Goal: Complete application form: Complete application form

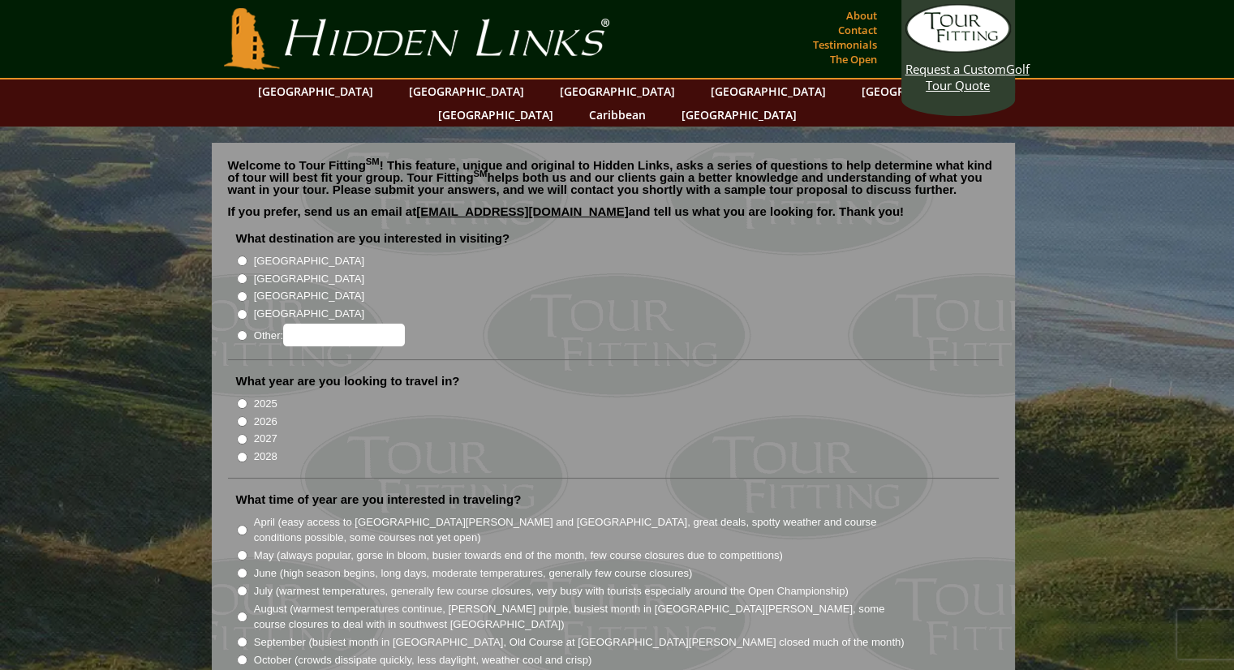
click at [241, 256] on input "[GEOGRAPHIC_DATA]" at bounding box center [242, 261] width 11 height 11
radio input "true"
click at [241, 273] on input "[GEOGRAPHIC_DATA]" at bounding box center [242, 278] width 11 height 11
radio input "true"
click at [238, 256] on input "[GEOGRAPHIC_DATA]" at bounding box center [242, 261] width 11 height 11
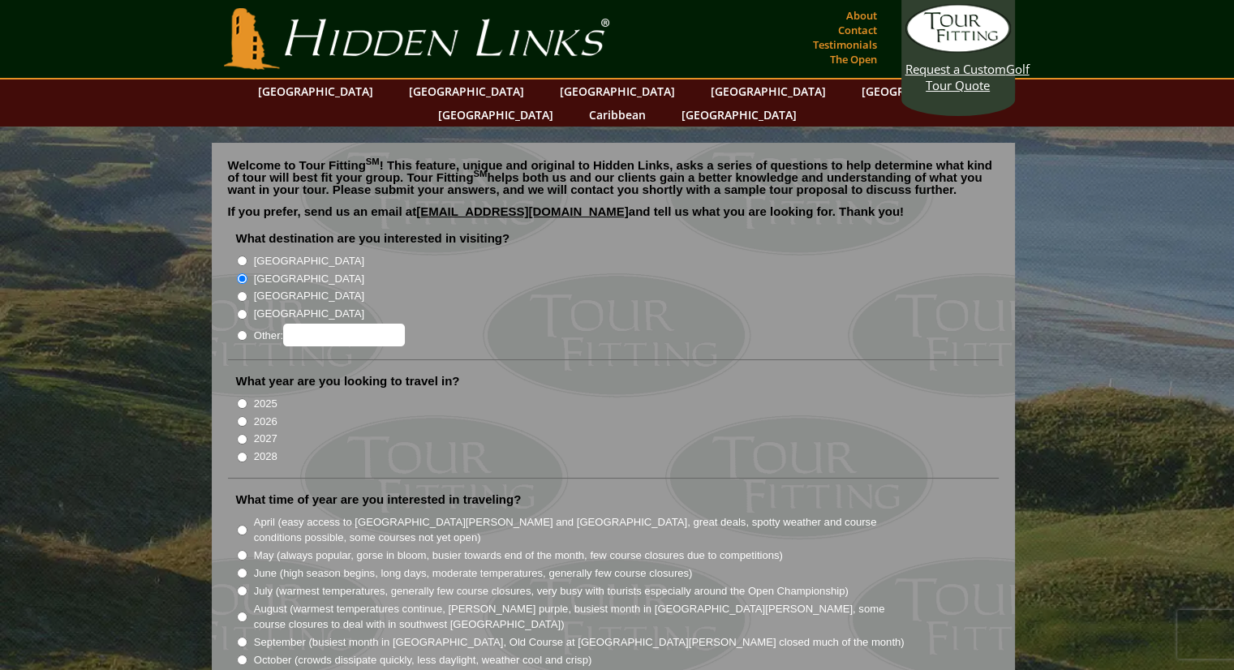
radio input "true"
click at [239, 416] on input "2026" at bounding box center [242, 421] width 11 height 11
radio input "true"
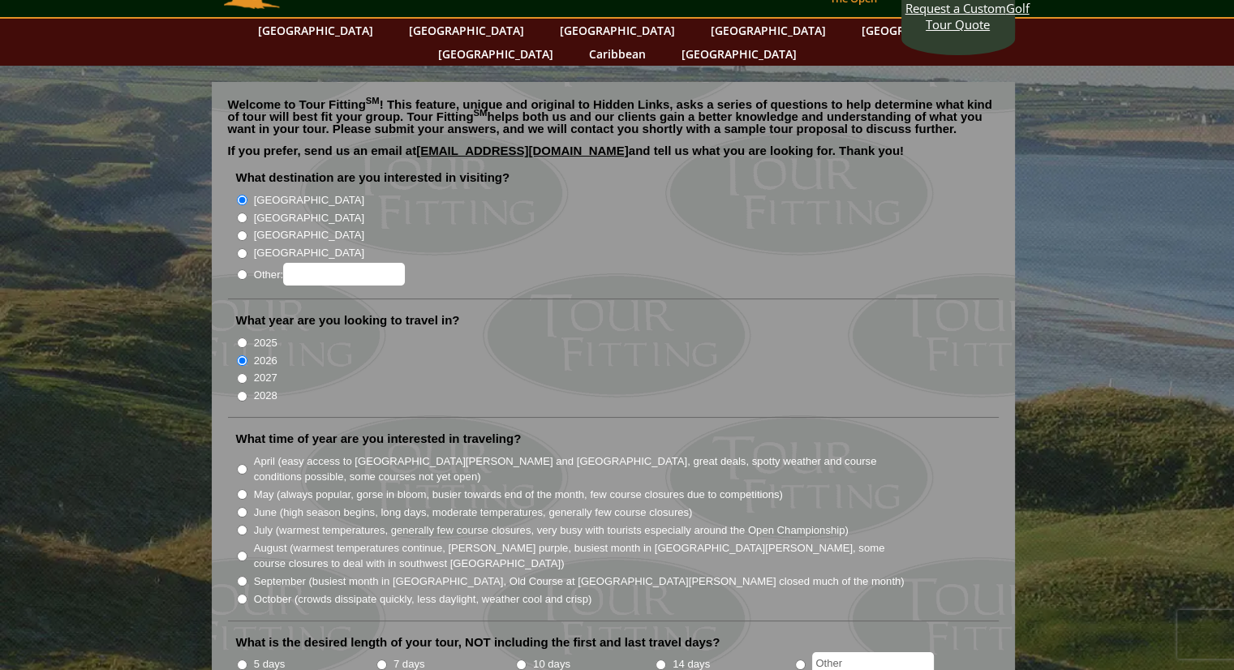
scroll to position [162, 0]
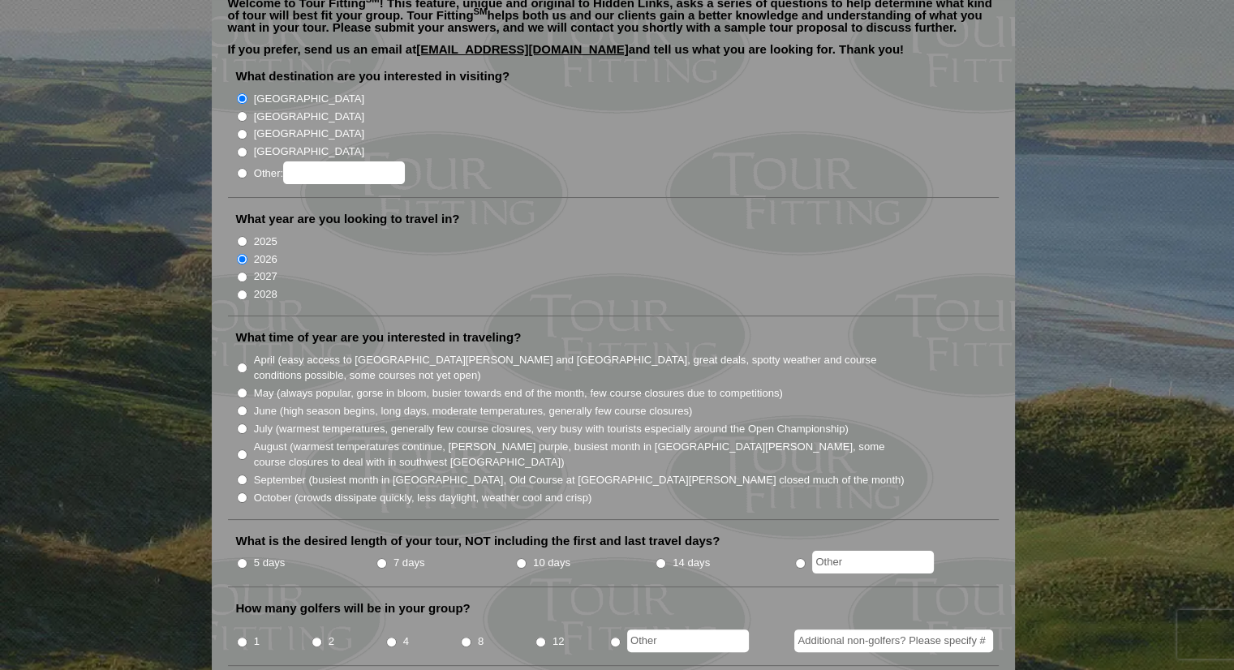
click at [239, 363] on input "April (easy access to [GEOGRAPHIC_DATA][PERSON_NAME] and [GEOGRAPHIC_DATA], gre…" at bounding box center [242, 368] width 11 height 11
radio input "true"
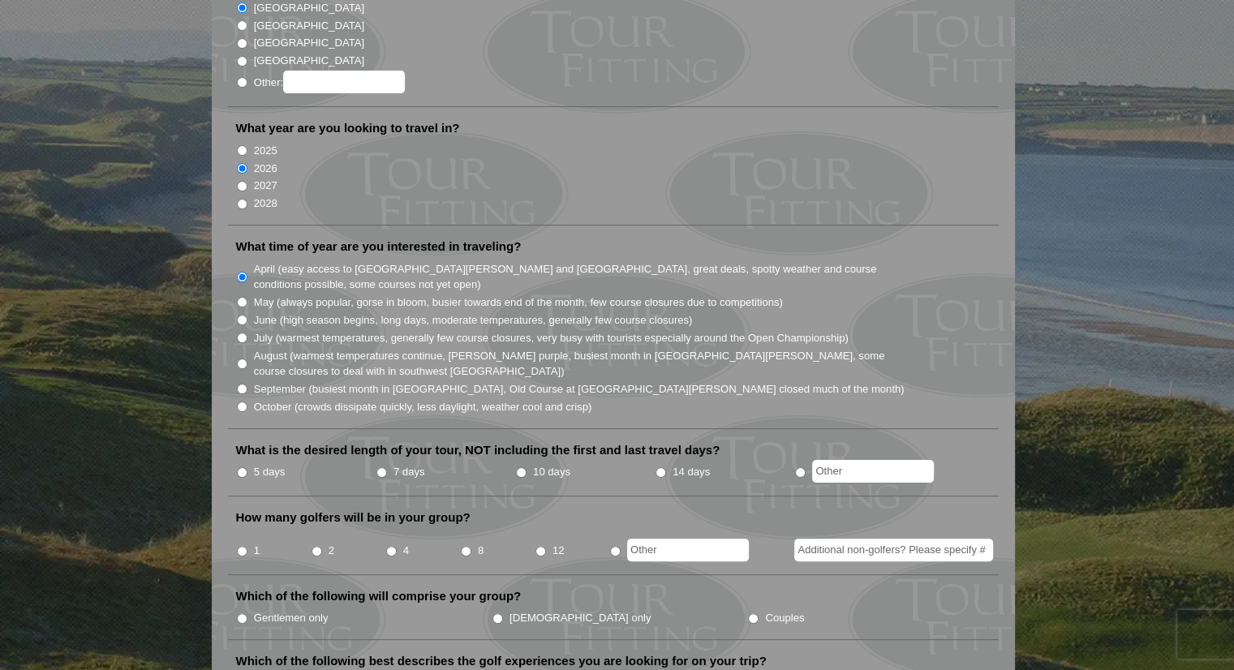
scroll to position [324, 0]
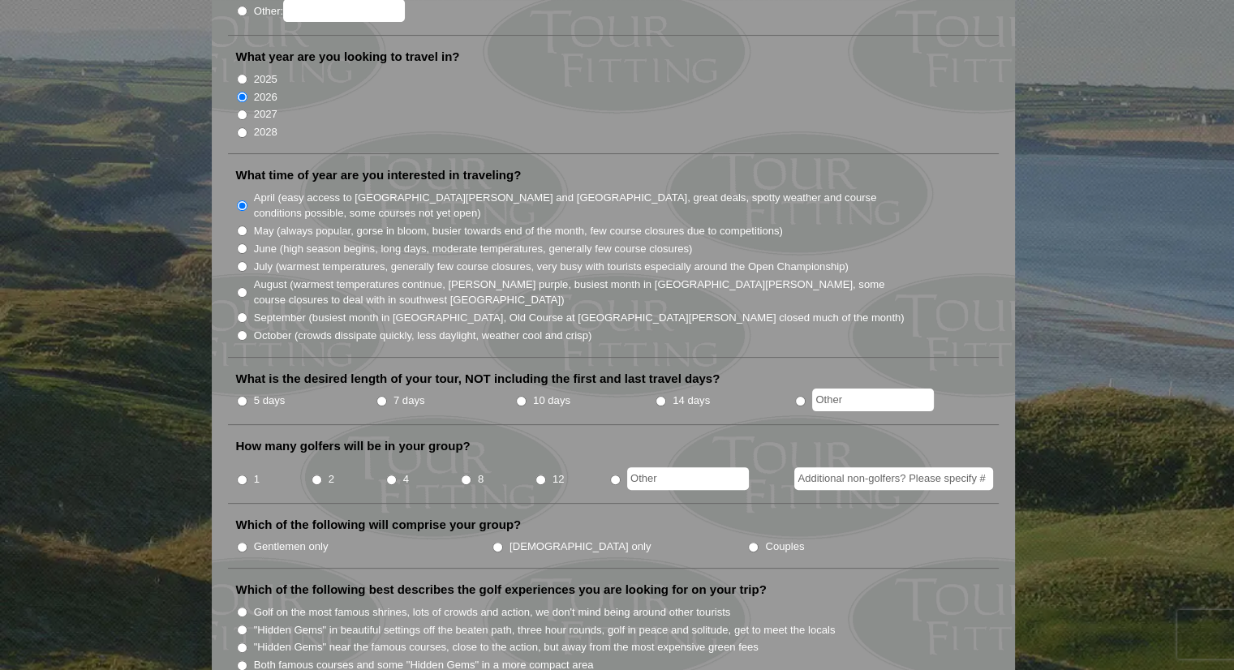
click at [380, 396] on input "7 days" at bounding box center [381, 401] width 11 height 11
radio input "true"
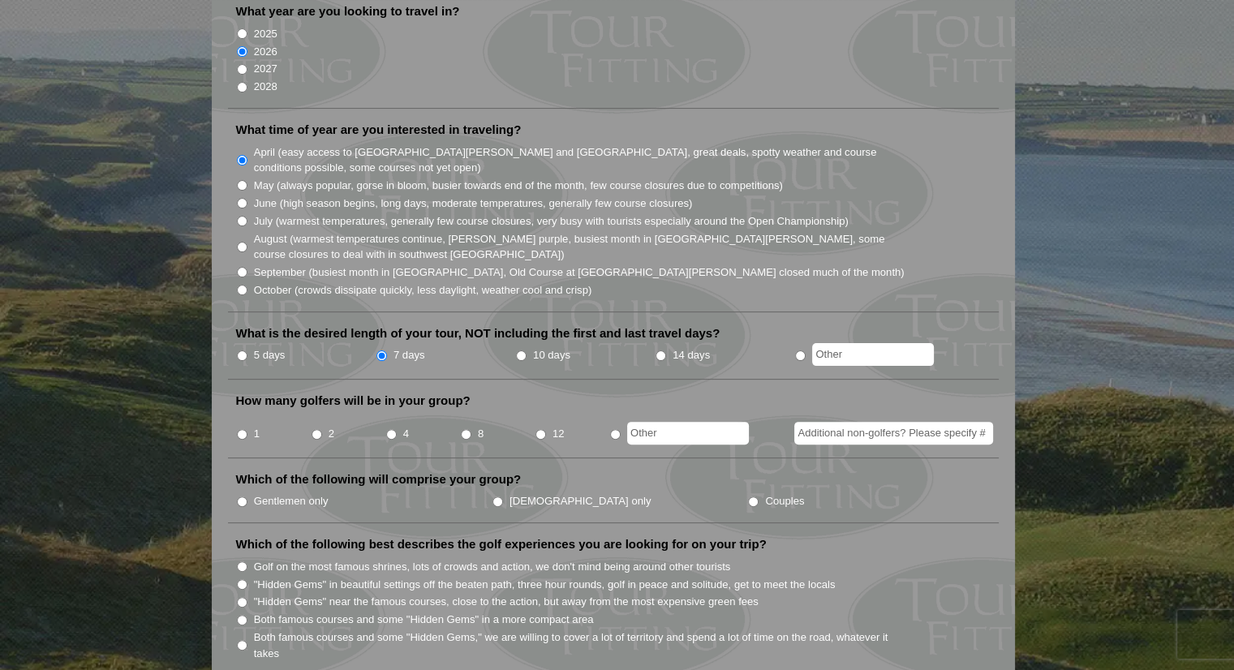
scroll to position [406, 0]
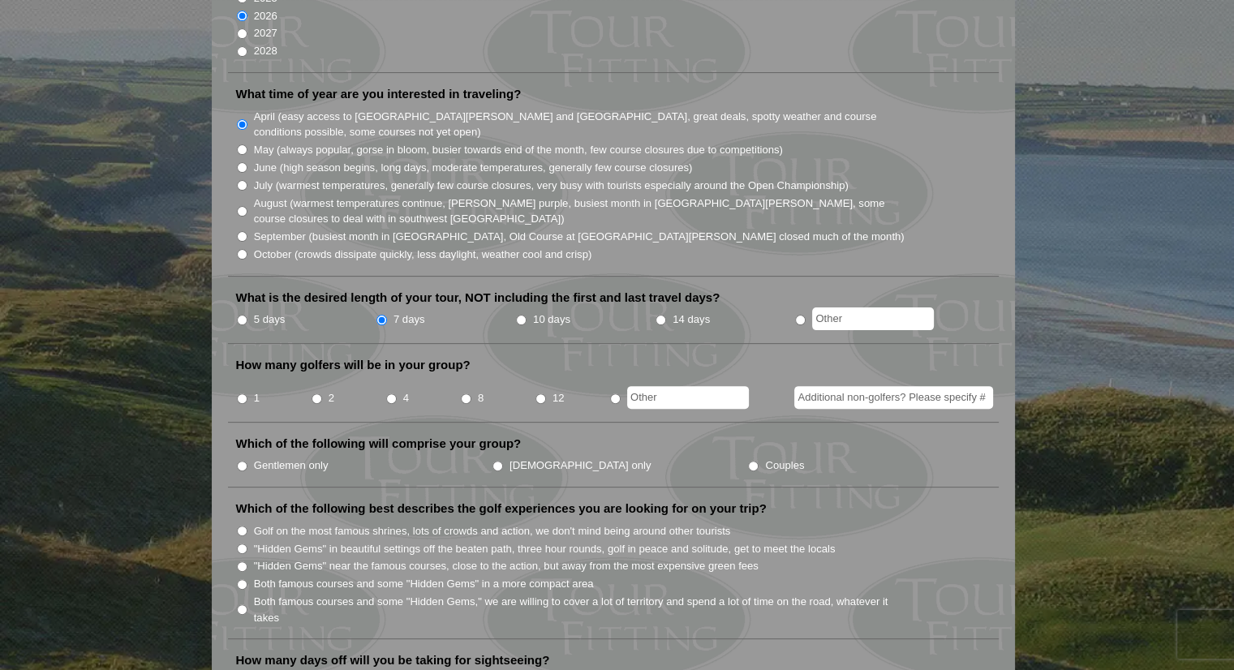
click at [316, 393] on input "2" at bounding box center [316, 398] width 11 height 11
radio input "true"
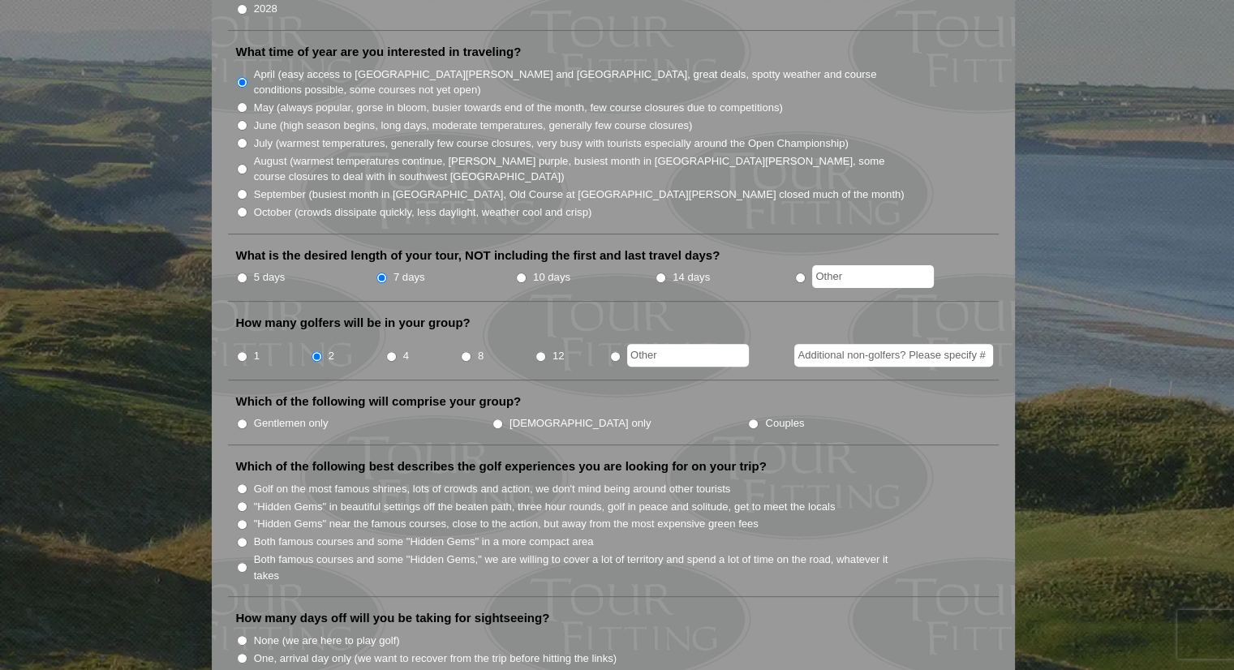
scroll to position [487, 0]
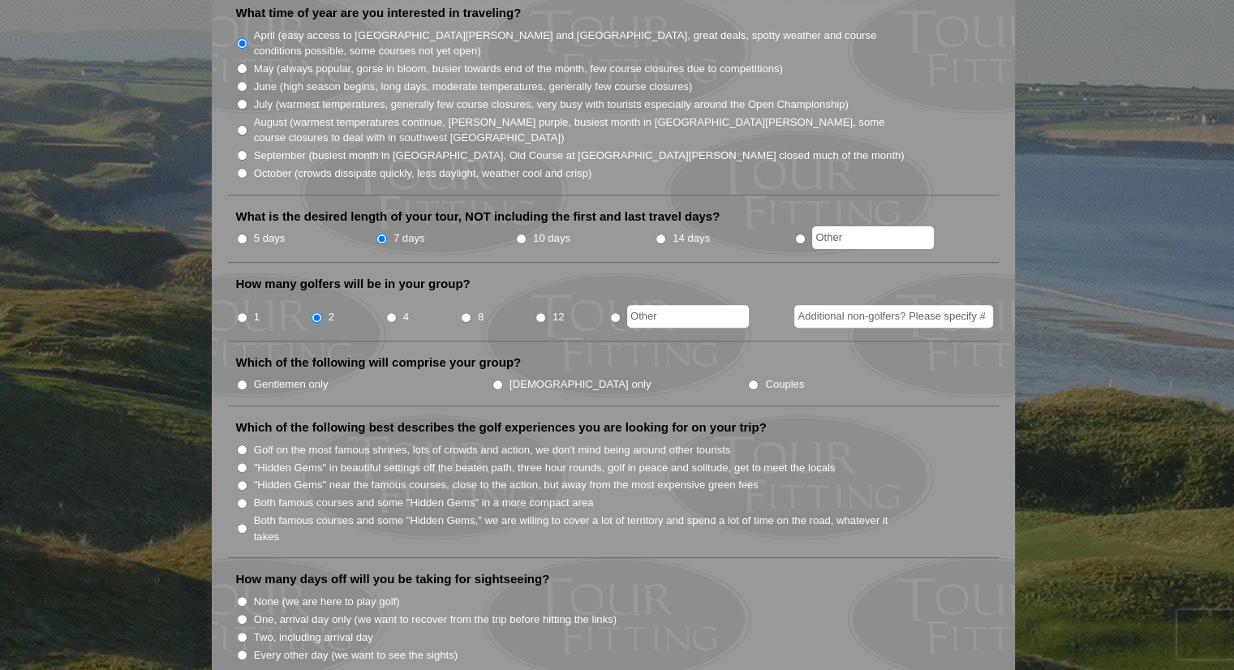
click at [237, 380] on input "Gentlemen only" at bounding box center [242, 385] width 11 height 11
radio input "true"
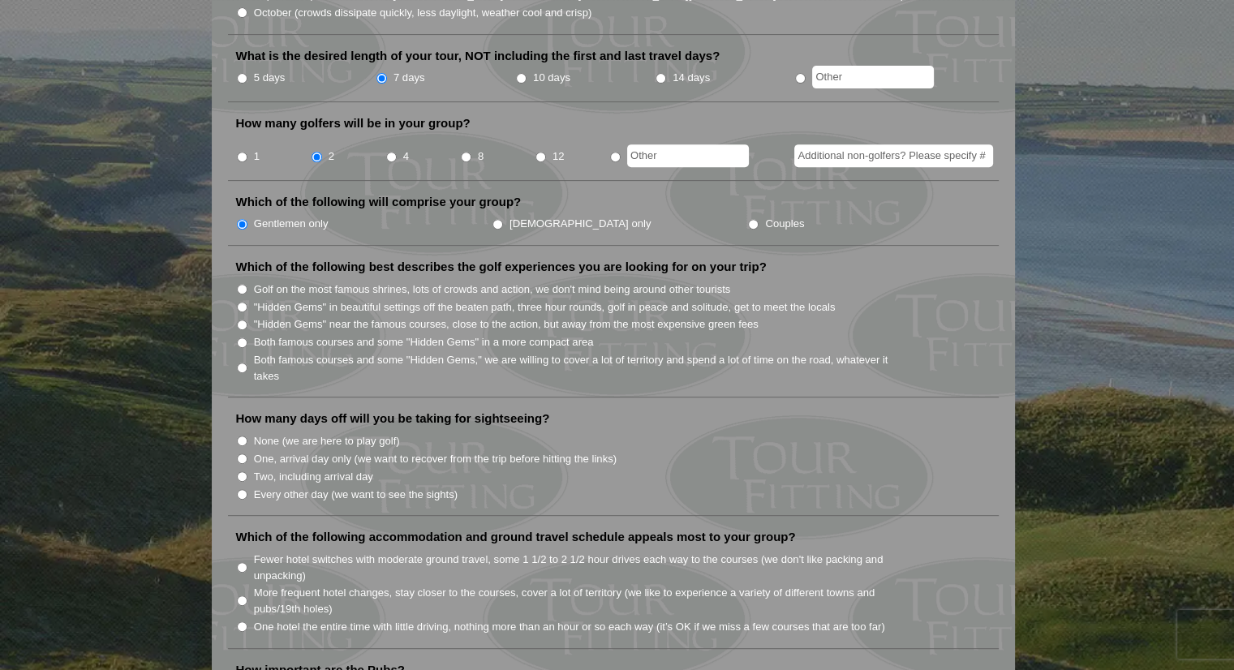
scroll to position [649, 0]
click at [237, 300] on input ""Hidden Gems" in beautiful settings off the beaten path, three hour rounds, gol…" at bounding box center [242, 305] width 11 height 11
radio input "true"
click at [237, 300] on input ""Hidden Gems" in beautiful settings off the beaten path, three hour rounds, gol…" at bounding box center [242, 305] width 11 height 11
click at [241, 300] on input ""Hidden Gems" in beautiful settings off the beaten path, three hour rounds, gol…" at bounding box center [242, 305] width 11 height 11
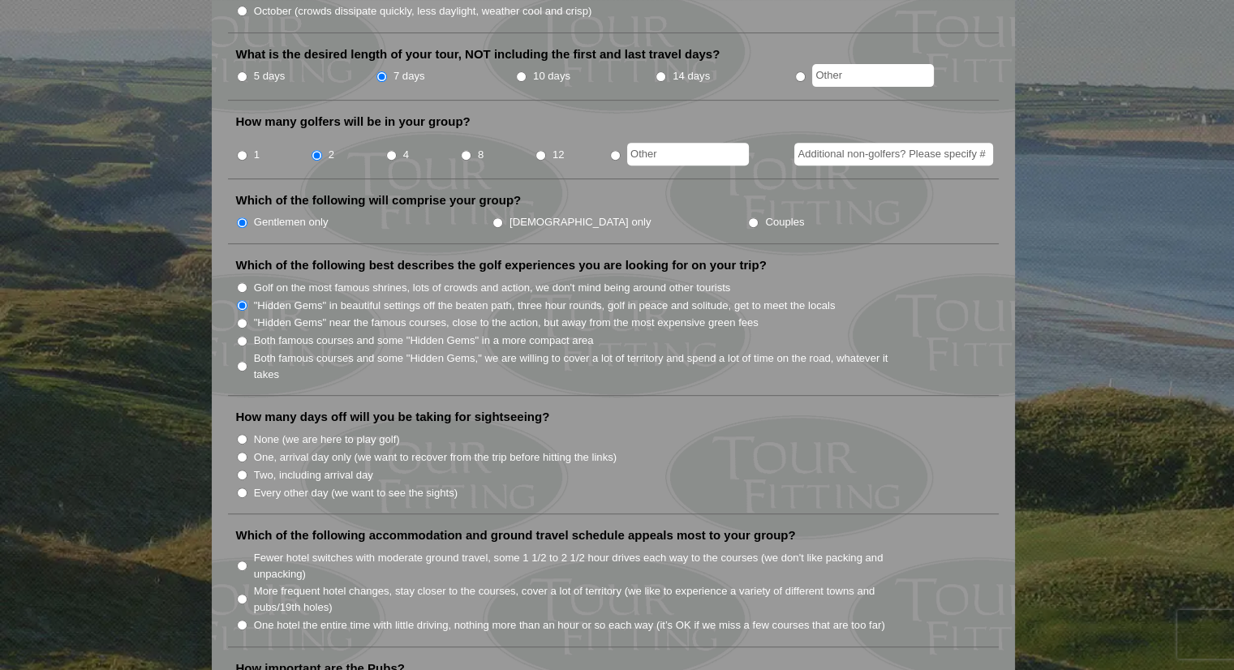
click at [247, 336] on input "Both famous courses and some "Hidden Gems" in a more compact area" at bounding box center [242, 341] width 11 height 11
radio input "true"
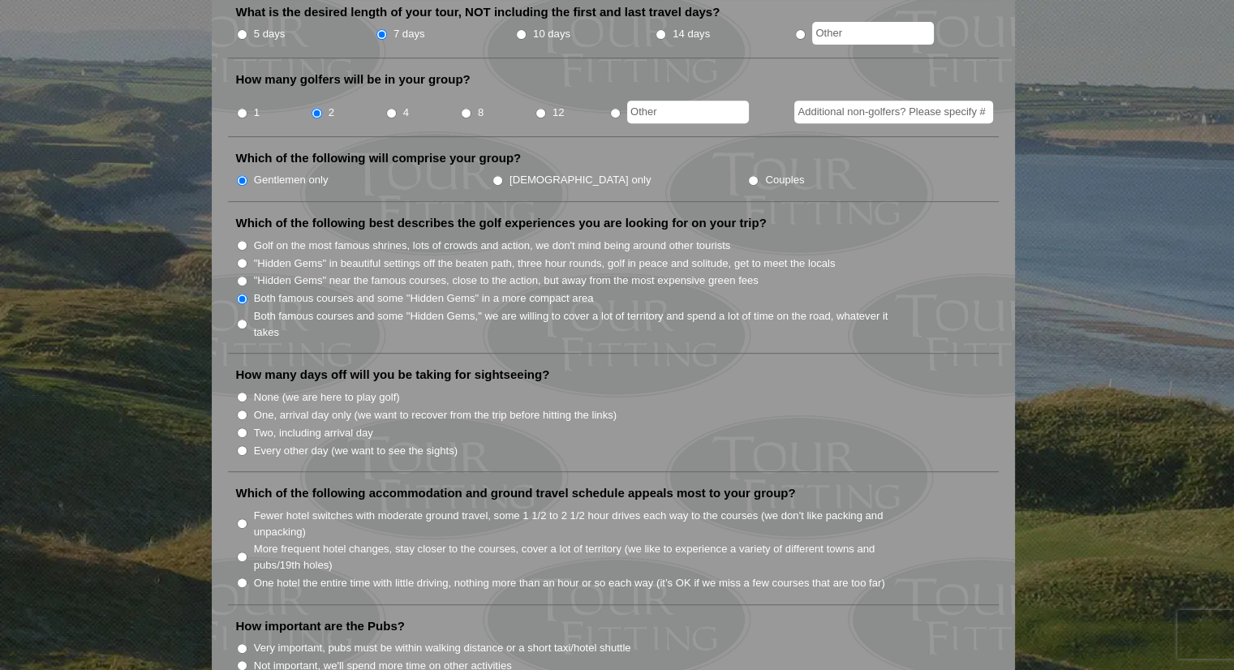
scroll to position [730, 0]
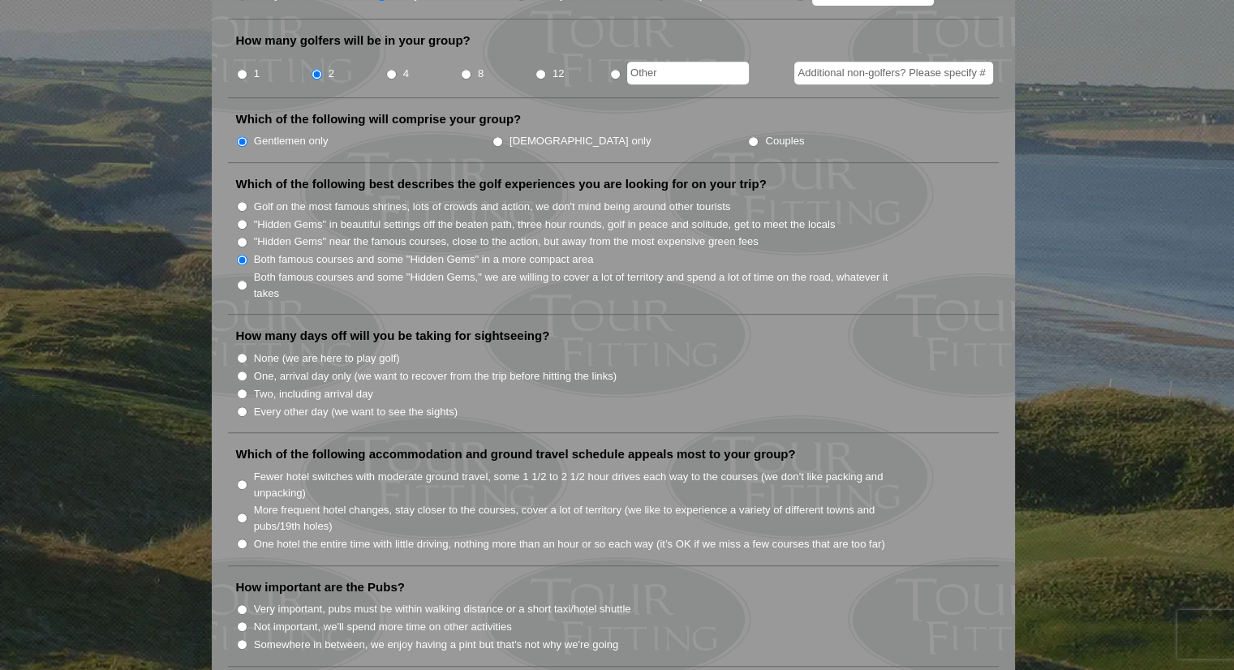
click at [238, 353] on input "None (we are here to play golf)" at bounding box center [242, 358] width 11 height 11
radio input "true"
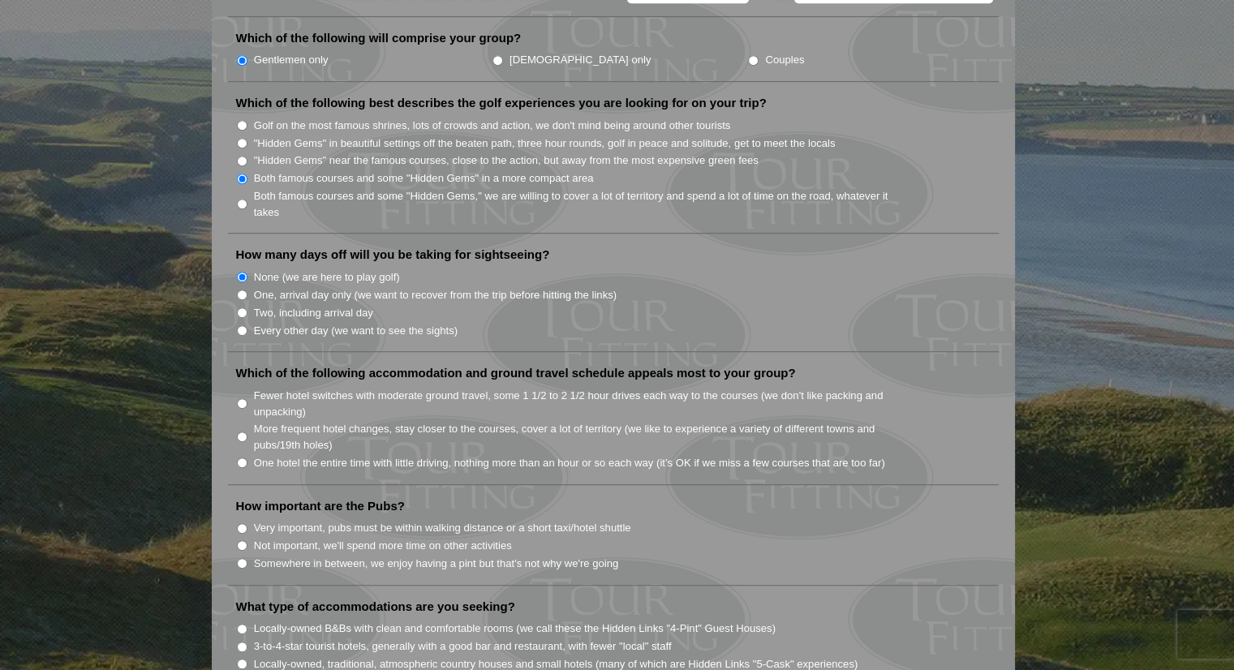
click at [238, 432] on input "More frequent hotel changes, stay closer to the courses, cover a lot of territo…" at bounding box center [242, 437] width 11 height 11
radio input "true"
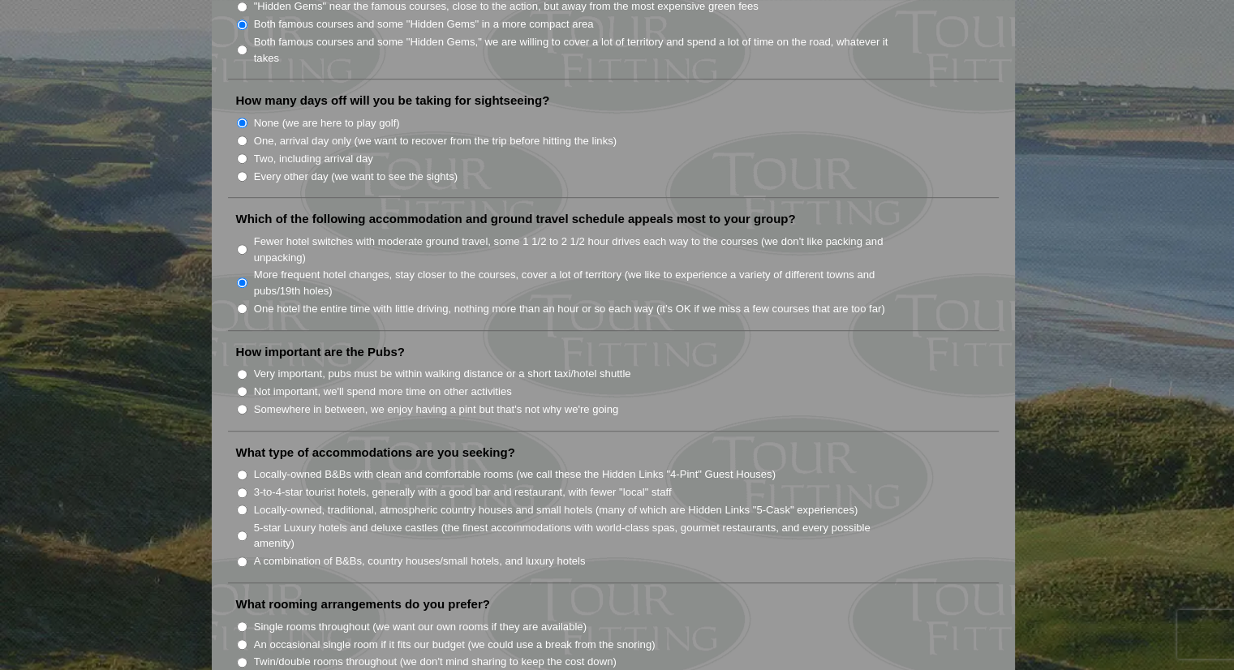
scroll to position [973, 0]
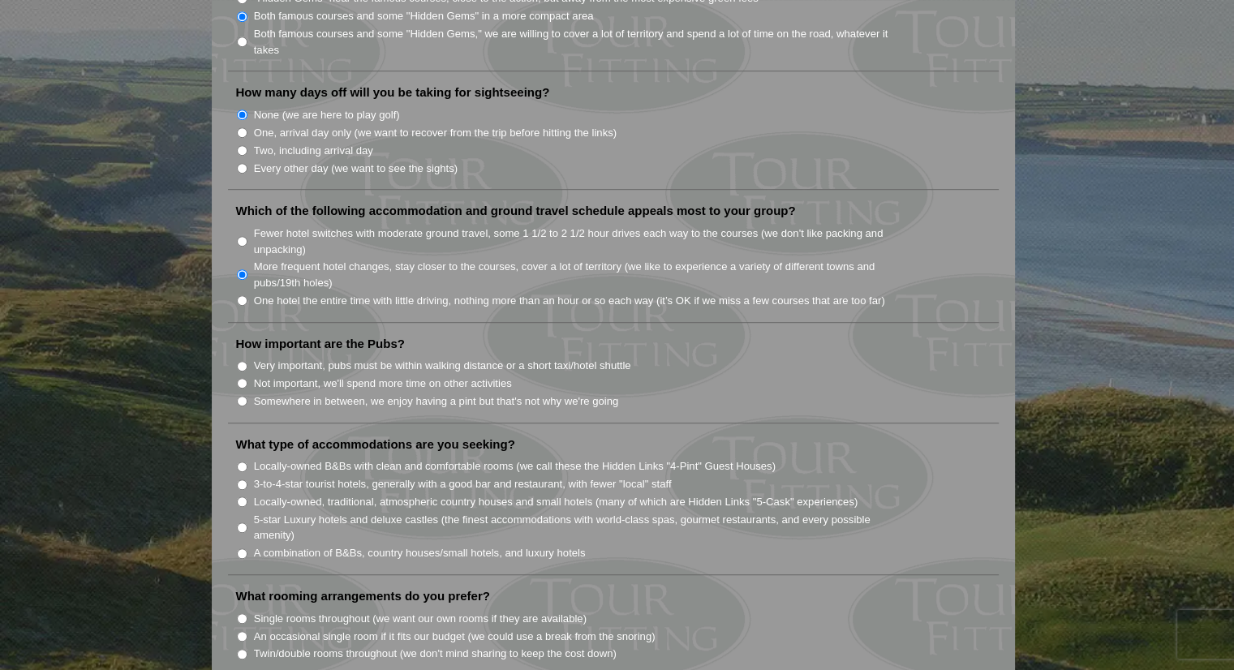
click at [241, 361] on input "Very important, pubs must be within walking distance or a short taxi/hotel shut…" at bounding box center [242, 366] width 11 height 11
radio input "true"
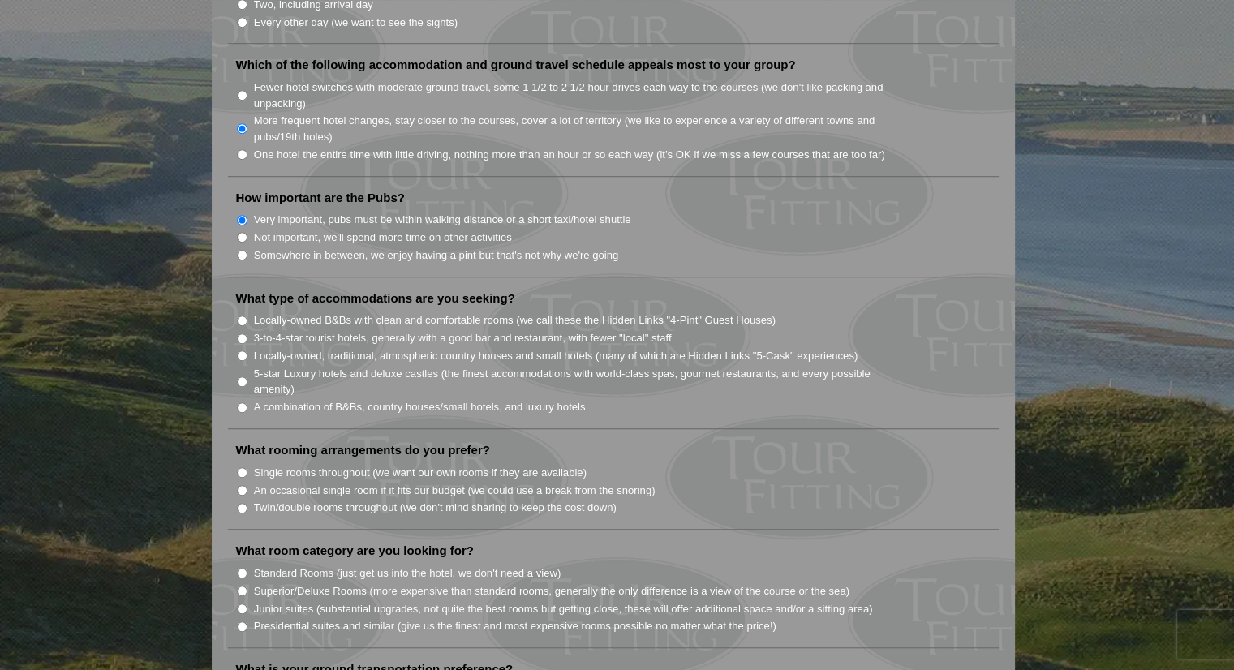
scroll to position [1136, 0]
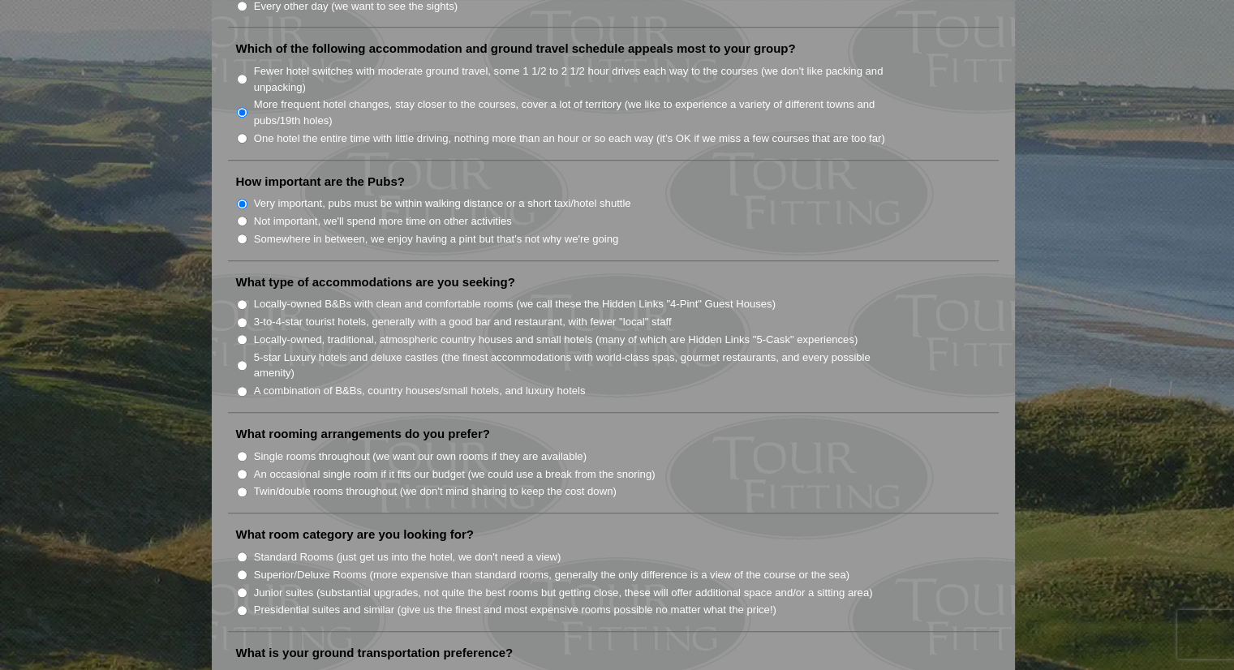
drag, startPoint x: 239, startPoint y: 273, endPoint x: 238, endPoint y: 282, distance: 9.0
click at [239, 299] on input "Locally-owned B&Bs with clean and comfortable rooms (we call these the Hidden L…" at bounding box center [242, 304] width 11 height 11
radio input "true"
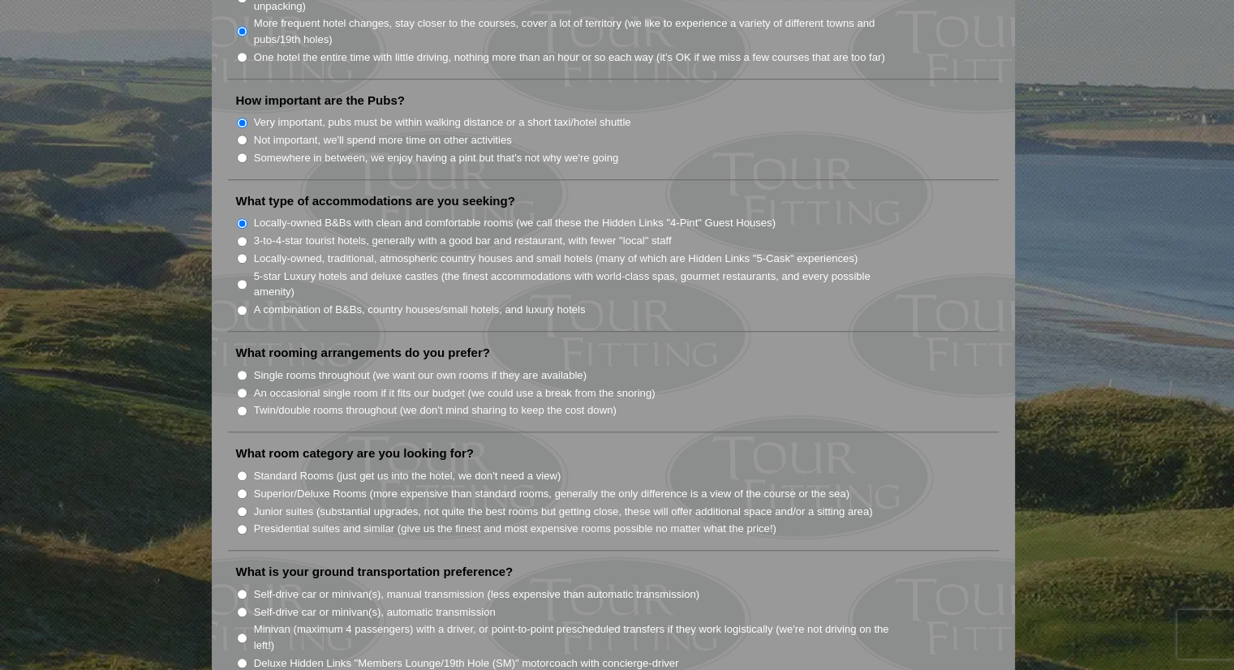
click at [240, 370] on input "Single rooms throughout (we want our own rooms if they are available)" at bounding box center [242, 375] width 11 height 11
radio input "true"
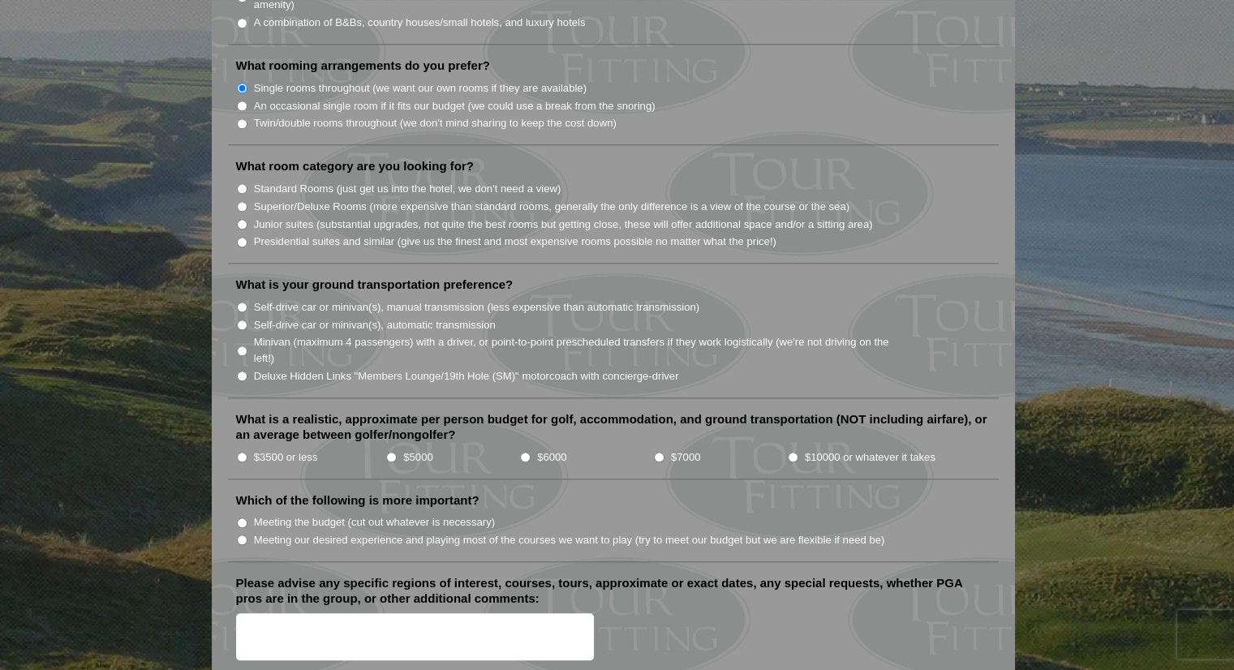
scroll to position [1541, 0]
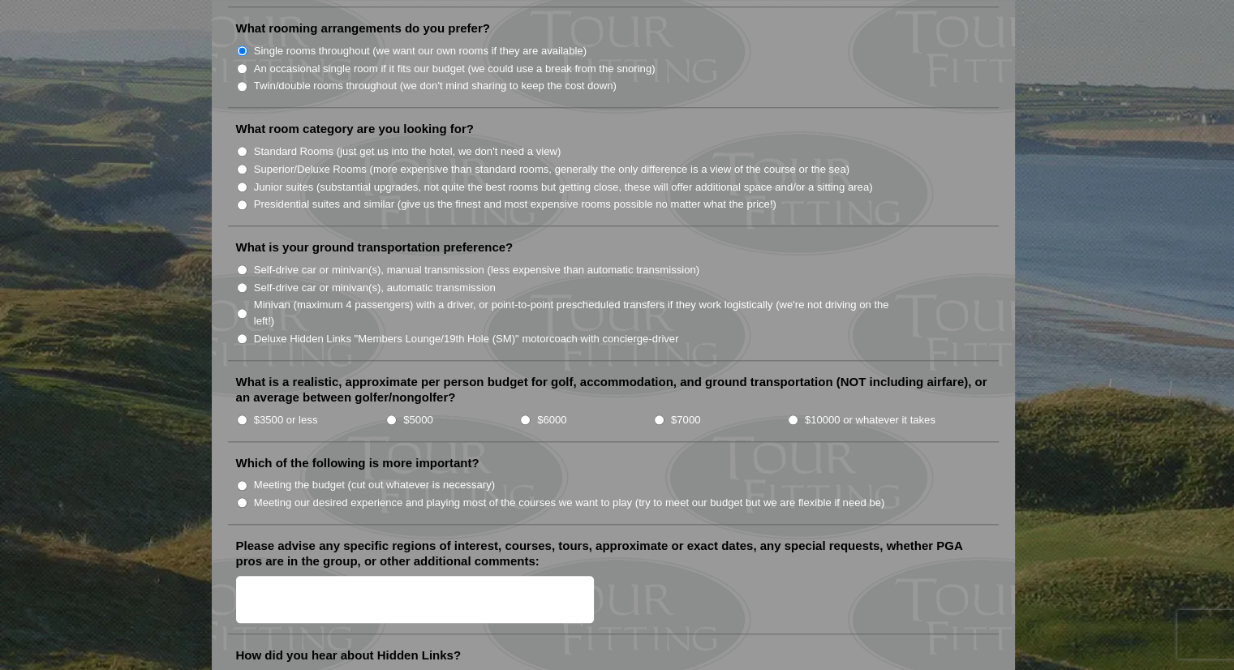
click at [237, 414] on input "$3500 or less" at bounding box center [242, 419] width 11 height 11
radio input "true"
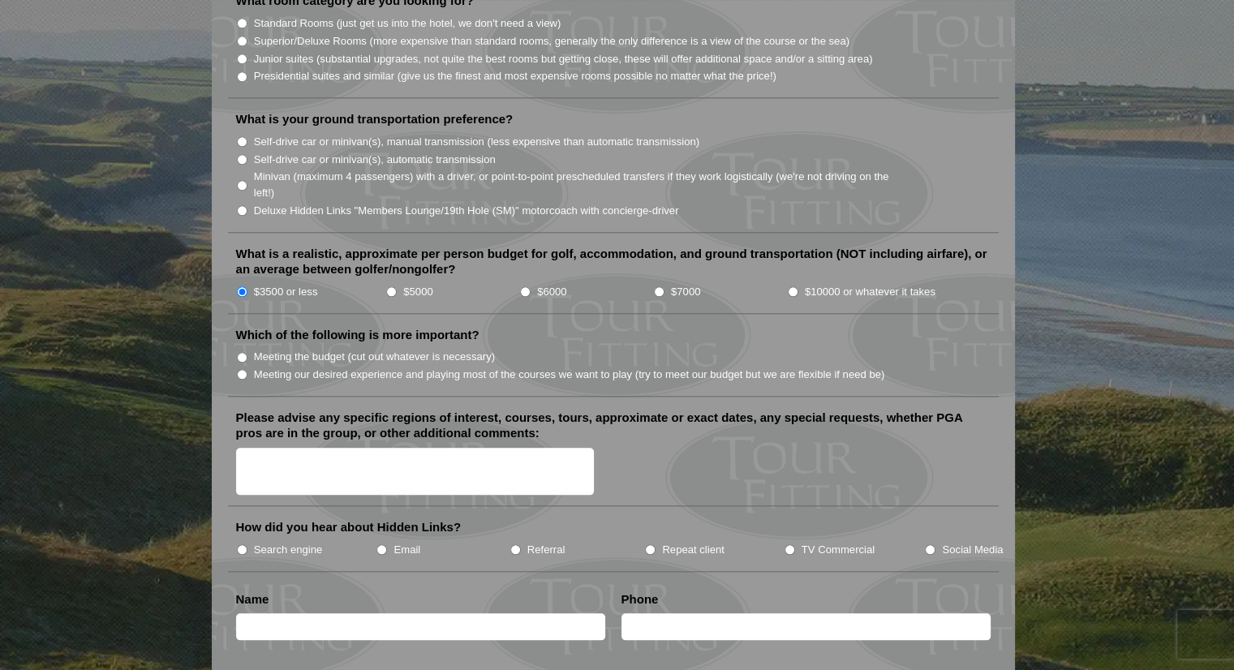
scroll to position [1703, 0]
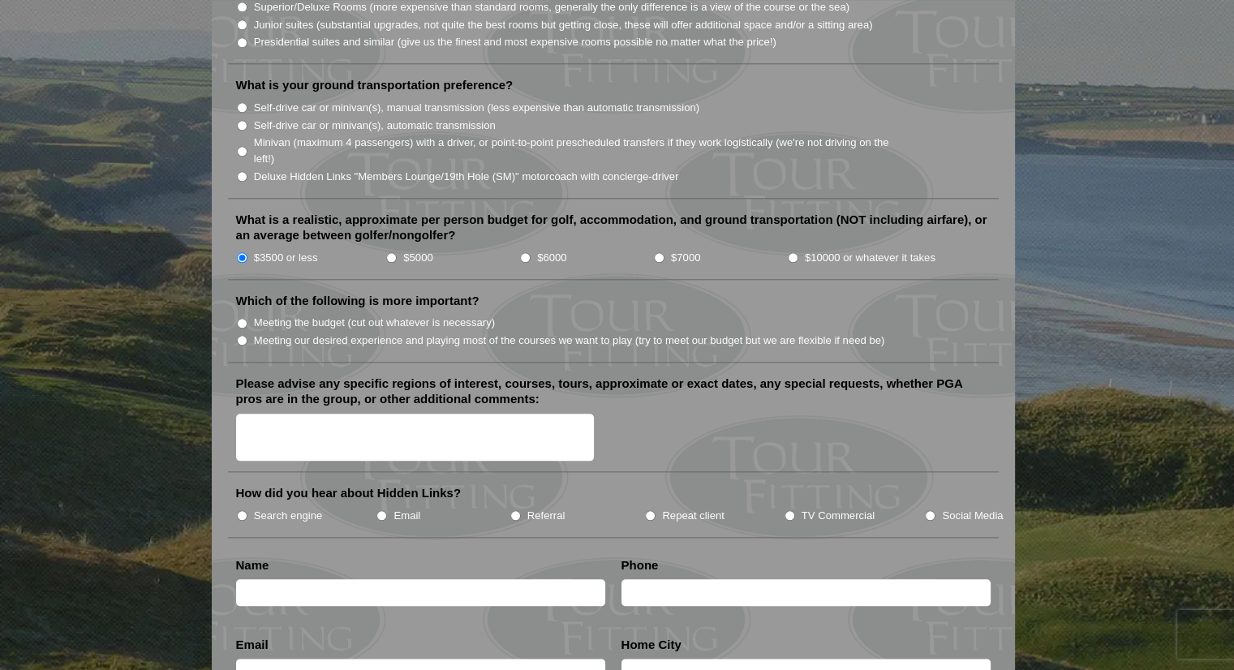
click at [236, 313] on li "Meeting the budget (cut out whatever is necessary)" at bounding box center [619, 322] width 767 height 18
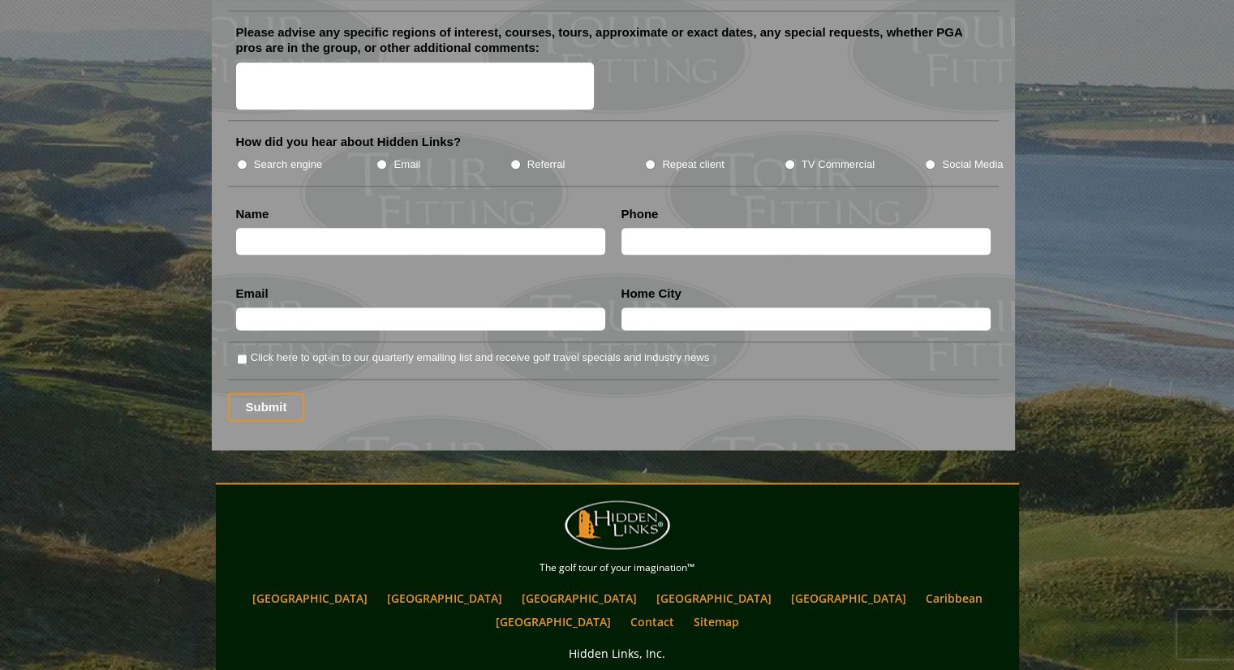
scroll to position [2109, 0]
